Goal: Task Accomplishment & Management: Manage account settings

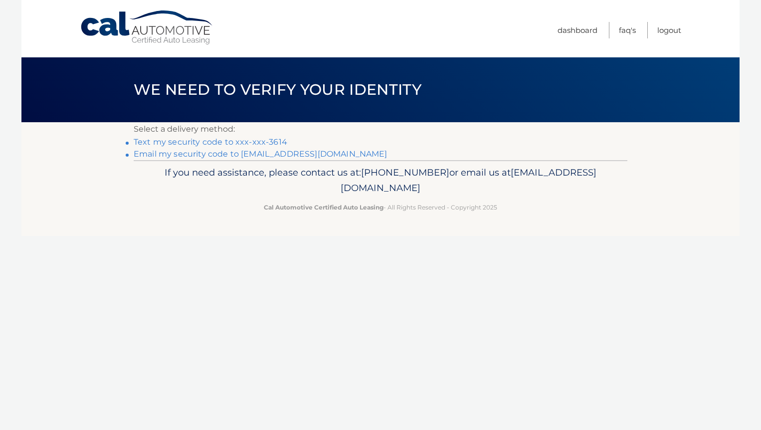
click at [223, 141] on link "Text my security code to xxx-xxx-3614" at bounding box center [211, 141] width 154 height 9
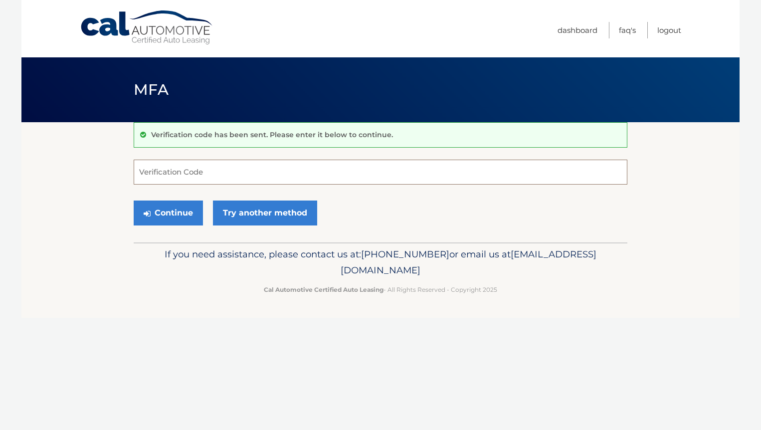
click at [176, 171] on input "Verification Code" at bounding box center [381, 172] width 494 height 25
type input "852809"
click at [177, 215] on button "Continue" at bounding box center [168, 212] width 69 height 25
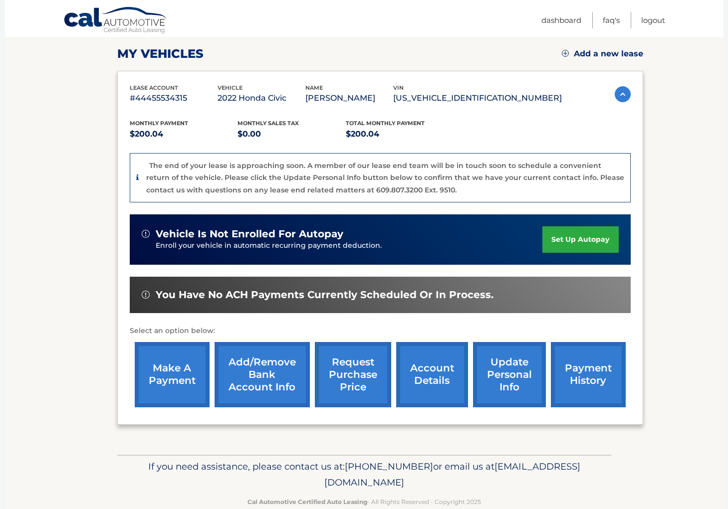
scroll to position [156, 0]
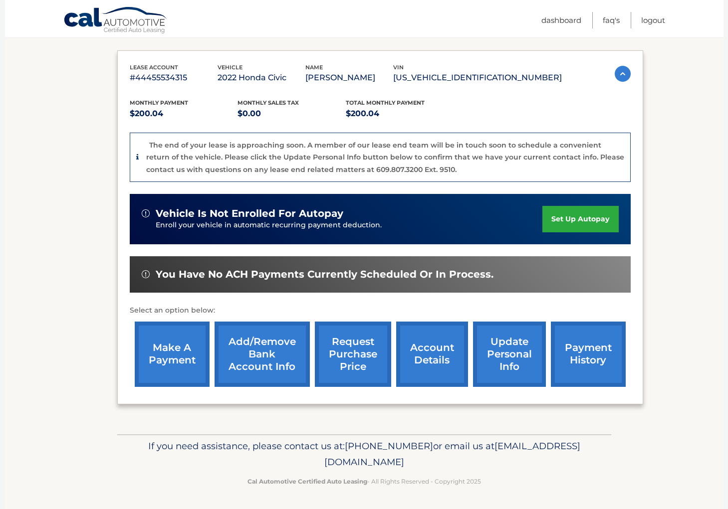
click at [430, 352] on link "account details" at bounding box center [432, 354] width 72 height 65
drag, startPoint x: 726, startPoint y: 503, endPoint x: 743, endPoint y: 528, distance: 30.2
click at [728, 353] on html "Cal Automotive Menu Dashboard FAQ's Logout" at bounding box center [364, 98] width 728 height 509
drag, startPoint x: 690, startPoint y: 406, endPoint x: 700, endPoint y: 402, distance: 11.4
click at [693, 404] on section "my vehicles Add a new lease lease account #44455534315 vehicle 2022 Honda Civic…" at bounding box center [364, 200] width 718 height 468
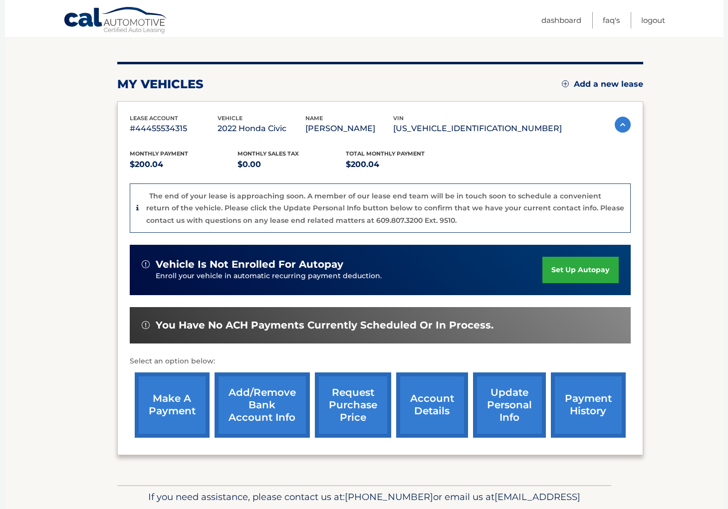
scroll to position [105, 0]
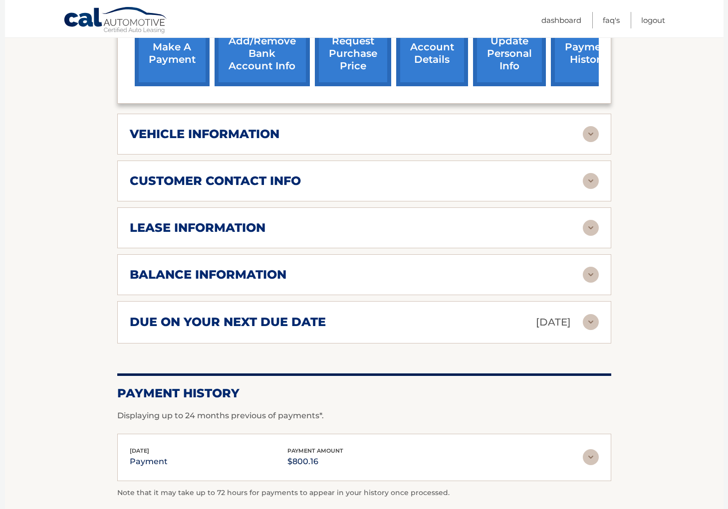
scroll to position [407, 0]
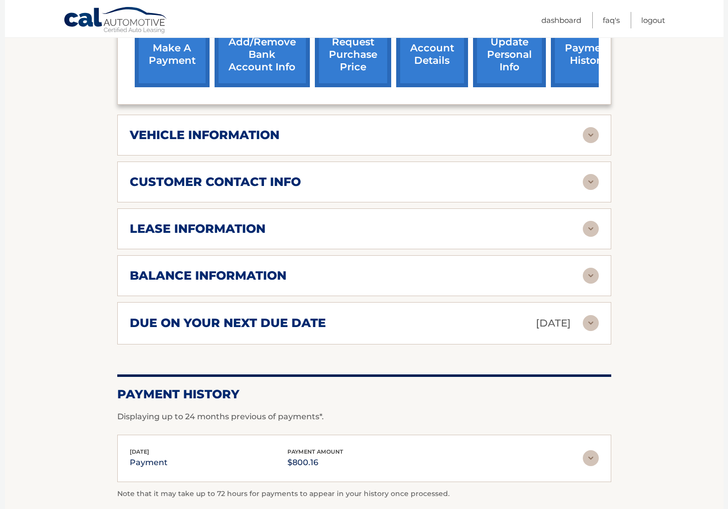
drag, startPoint x: 588, startPoint y: 130, endPoint x: 593, endPoint y: 136, distance: 7.1
click at [588, 130] on img at bounding box center [591, 135] width 16 height 16
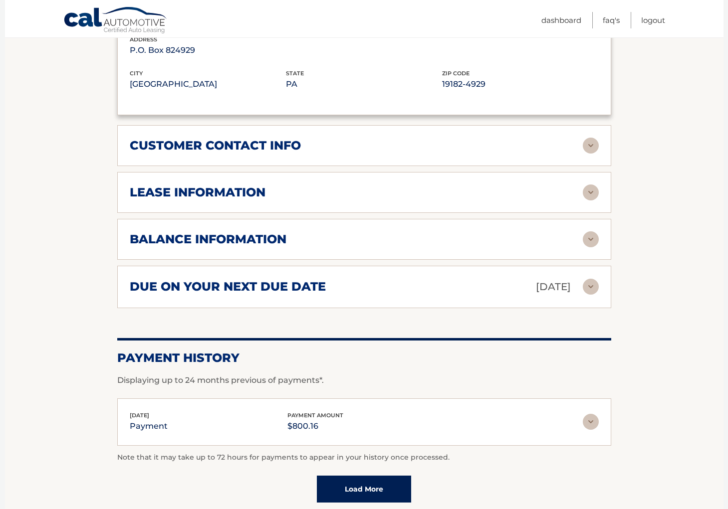
scroll to position [680, 0]
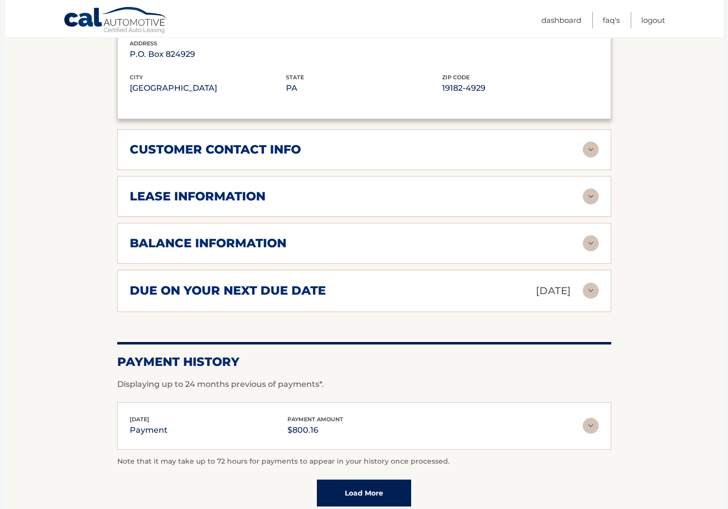
click at [590, 239] on img at bounding box center [591, 243] width 16 height 16
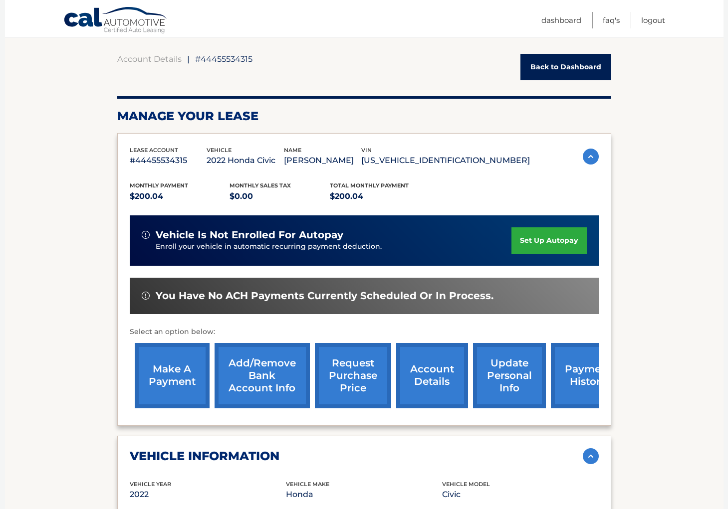
scroll to position [25, 0]
